Goal: Check status: Check status

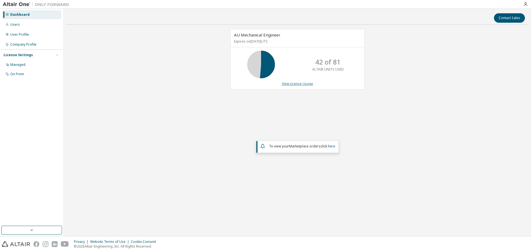
click at [294, 85] on link "View License Usage" at bounding box center [297, 83] width 31 height 5
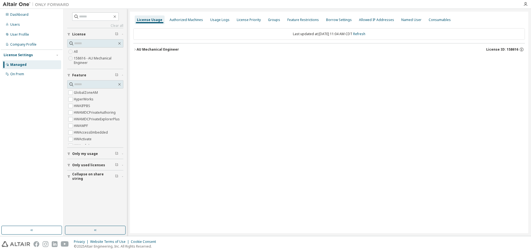
click at [140, 49] on div "AU Mechanical Engineer" at bounding box center [158, 49] width 42 height 4
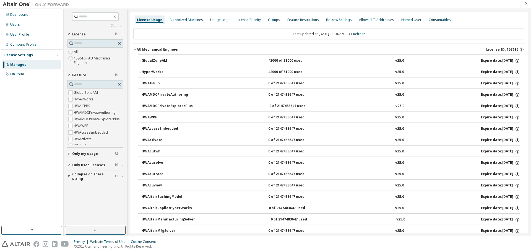
click at [150, 62] on div "GlobalZoneAM" at bounding box center [167, 60] width 50 height 5
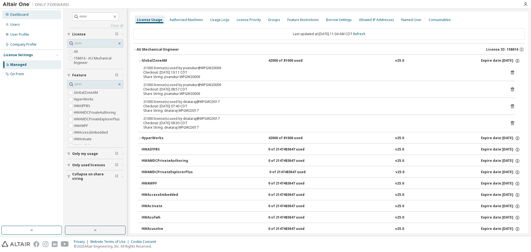
click at [19, 13] on div "Dashboard" at bounding box center [19, 14] width 18 height 4
